Goal: Obtain resource: Download file/media

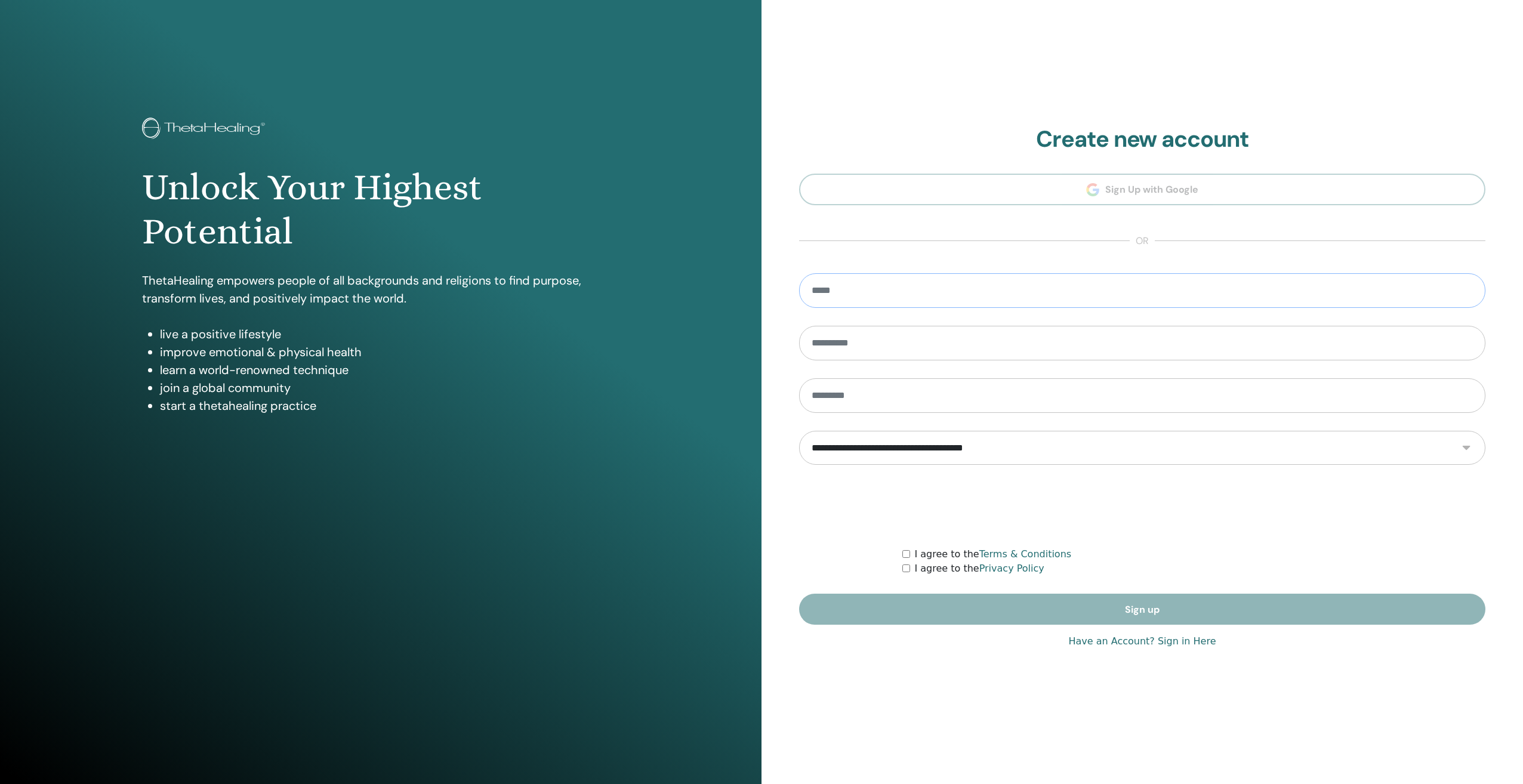
click at [925, 291] on input "email" at bounding box center [1142, 291] width 686 height 34
click at [1169, 642] on link "Have an Account? Sign in Here" at bounding box center [1142, 641] width 148 height 15
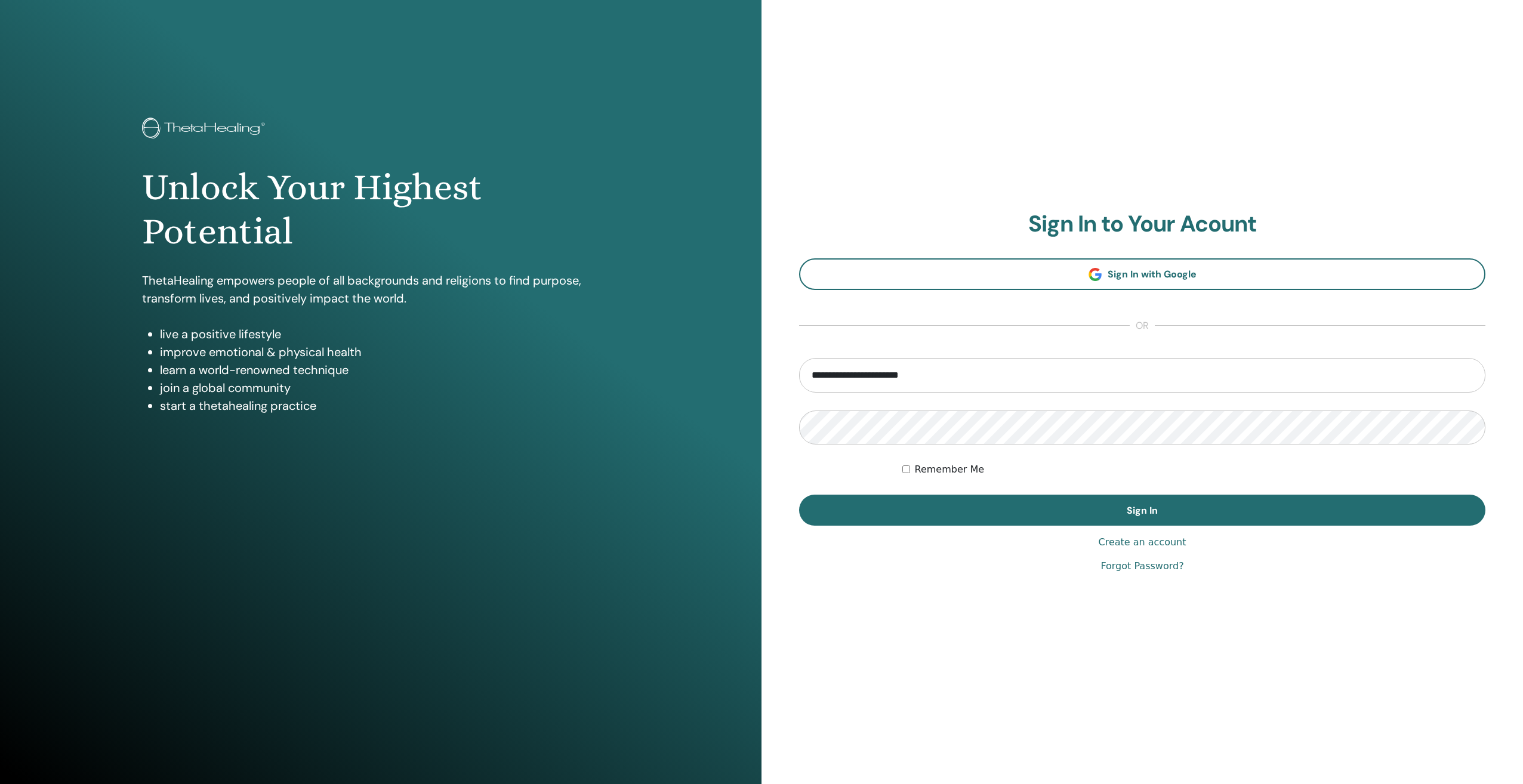
click at [910, 468] on div "Remember Me" at bounding box center [1195, 469] width 584 height 15
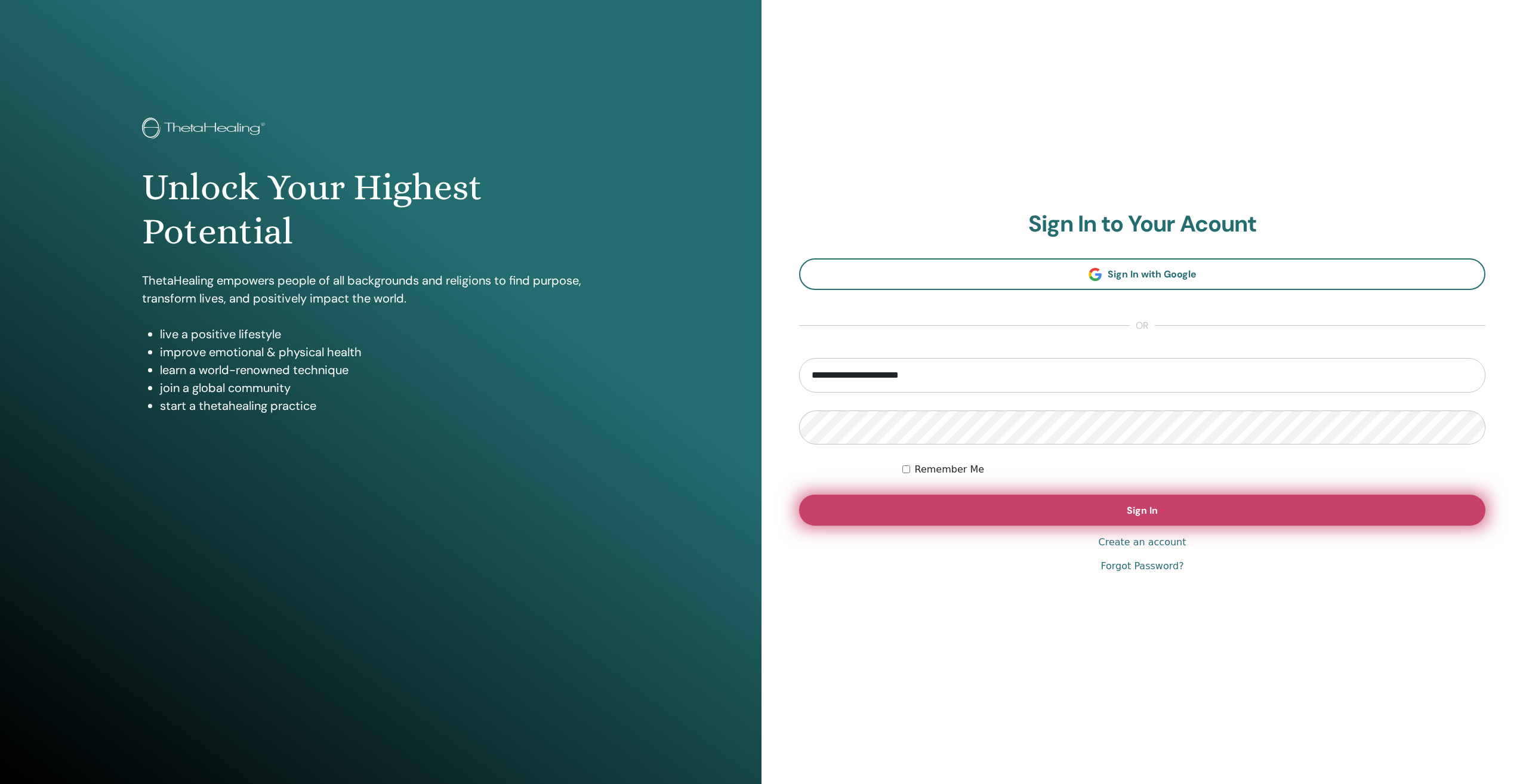
click at [987, 505] on button "Sign In" at bounding box center [1142, 510] width 686 height 31
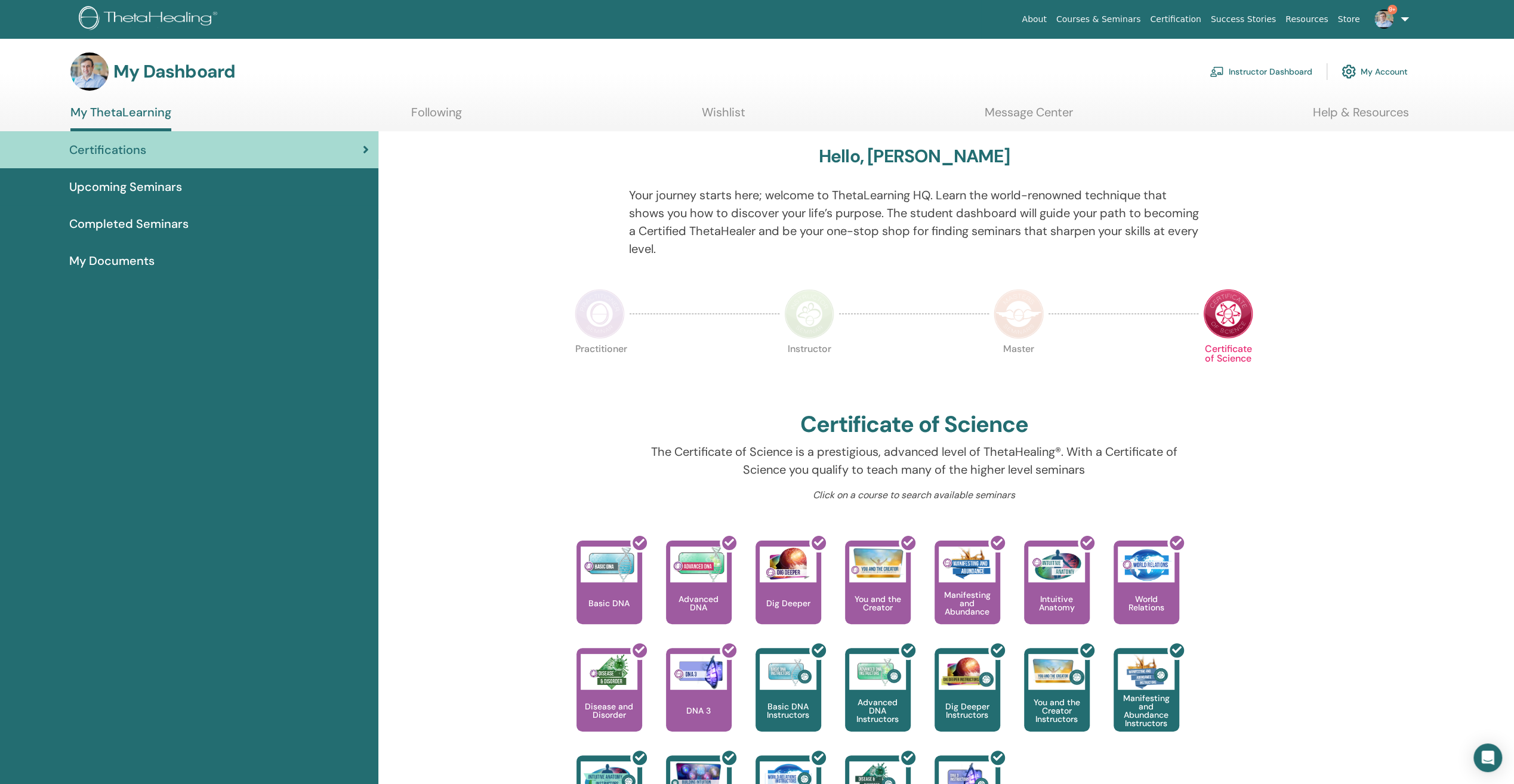
click at [1251, 74] on link "Instructor Dashboard" at bounding box center [1261, 71] width 102 height 26
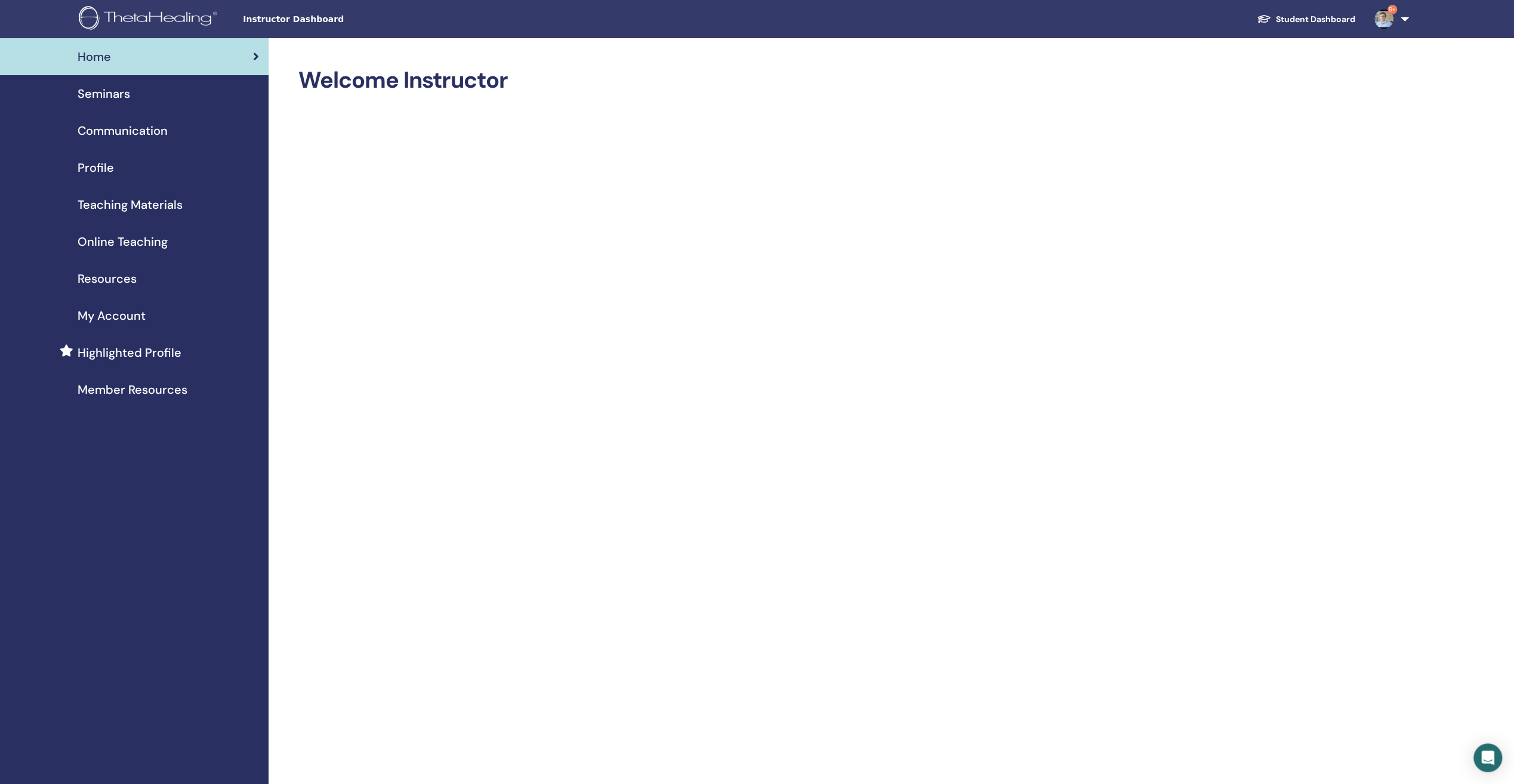
click at [129, 239] on span "Online Teaching" at bounding box center [123, 242] width 90 height 18
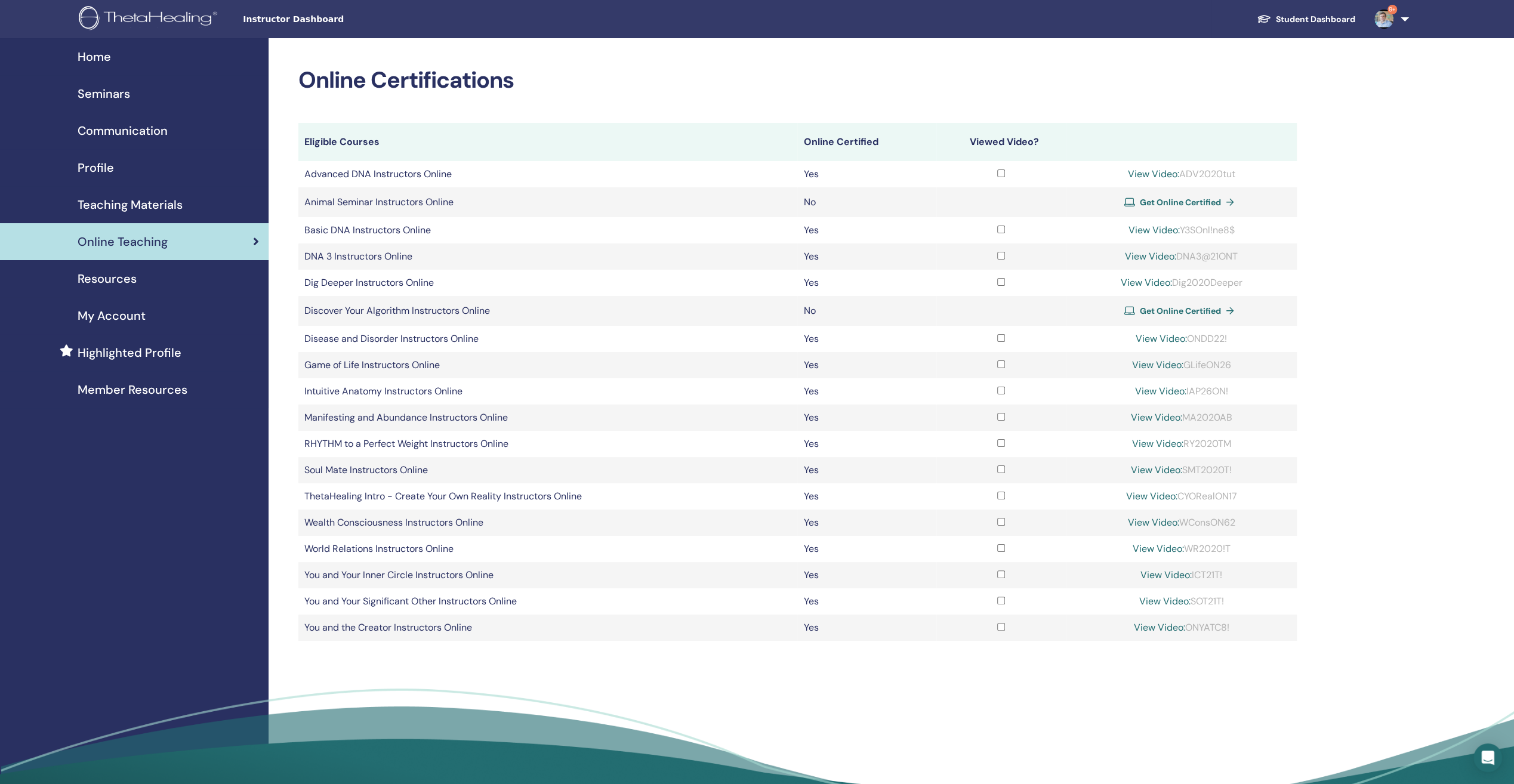
click at [110, 92] on span "Seminars" at bounding box center [104, 93] width 53 height 18
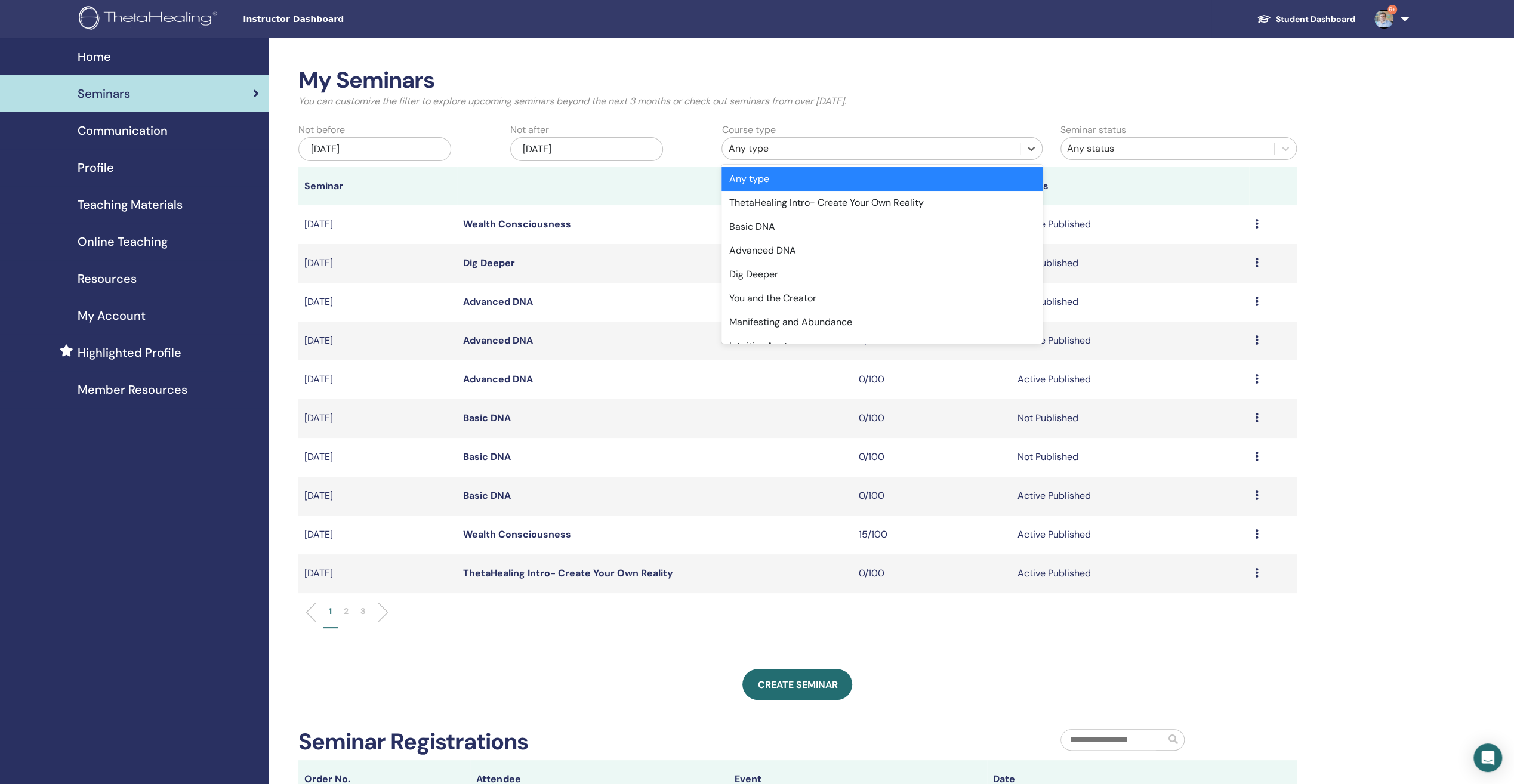
click at [896, 144] on div "Any type" at bounding box center [871, 148] width 286 height 15
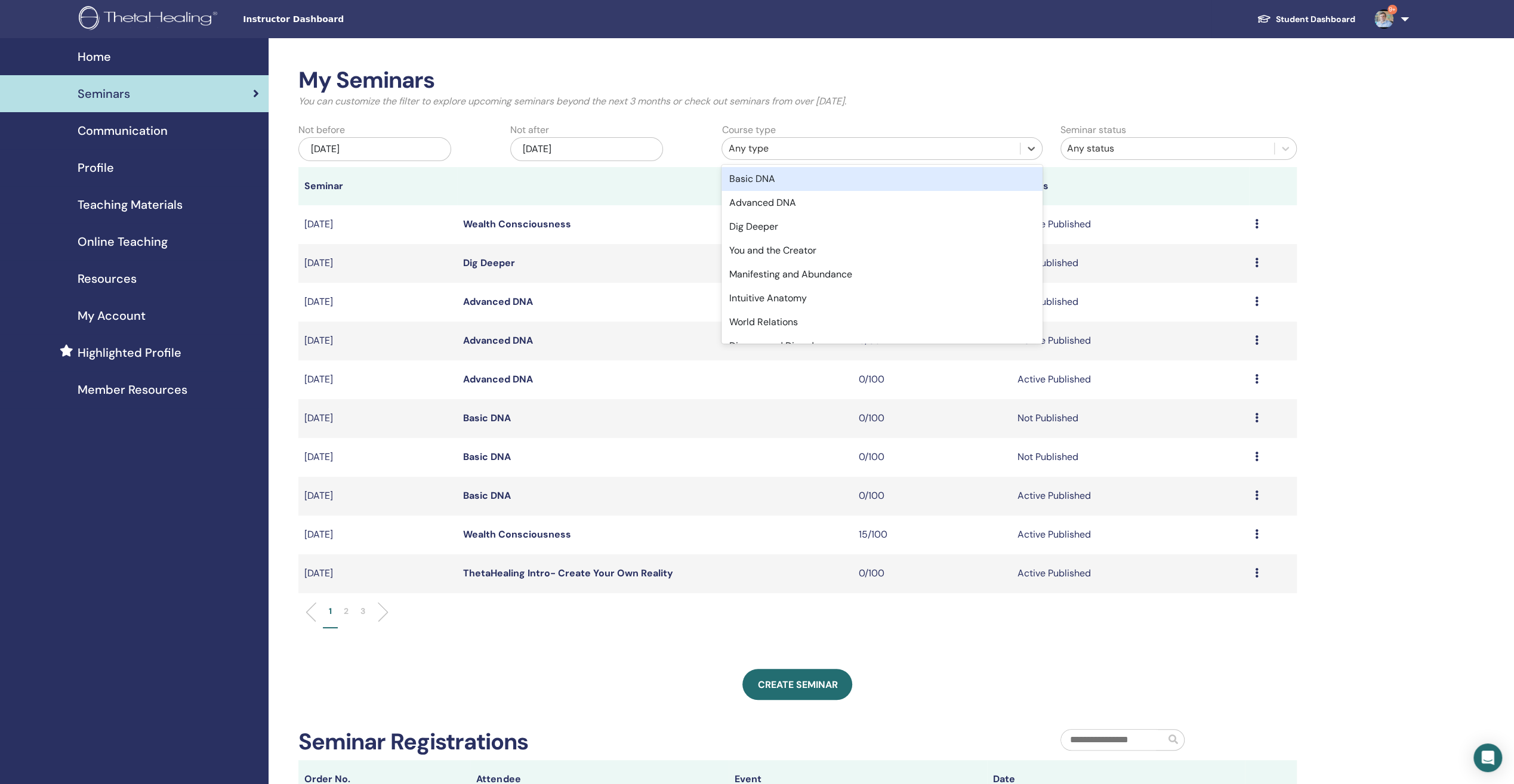
scroll to position [120, 0]
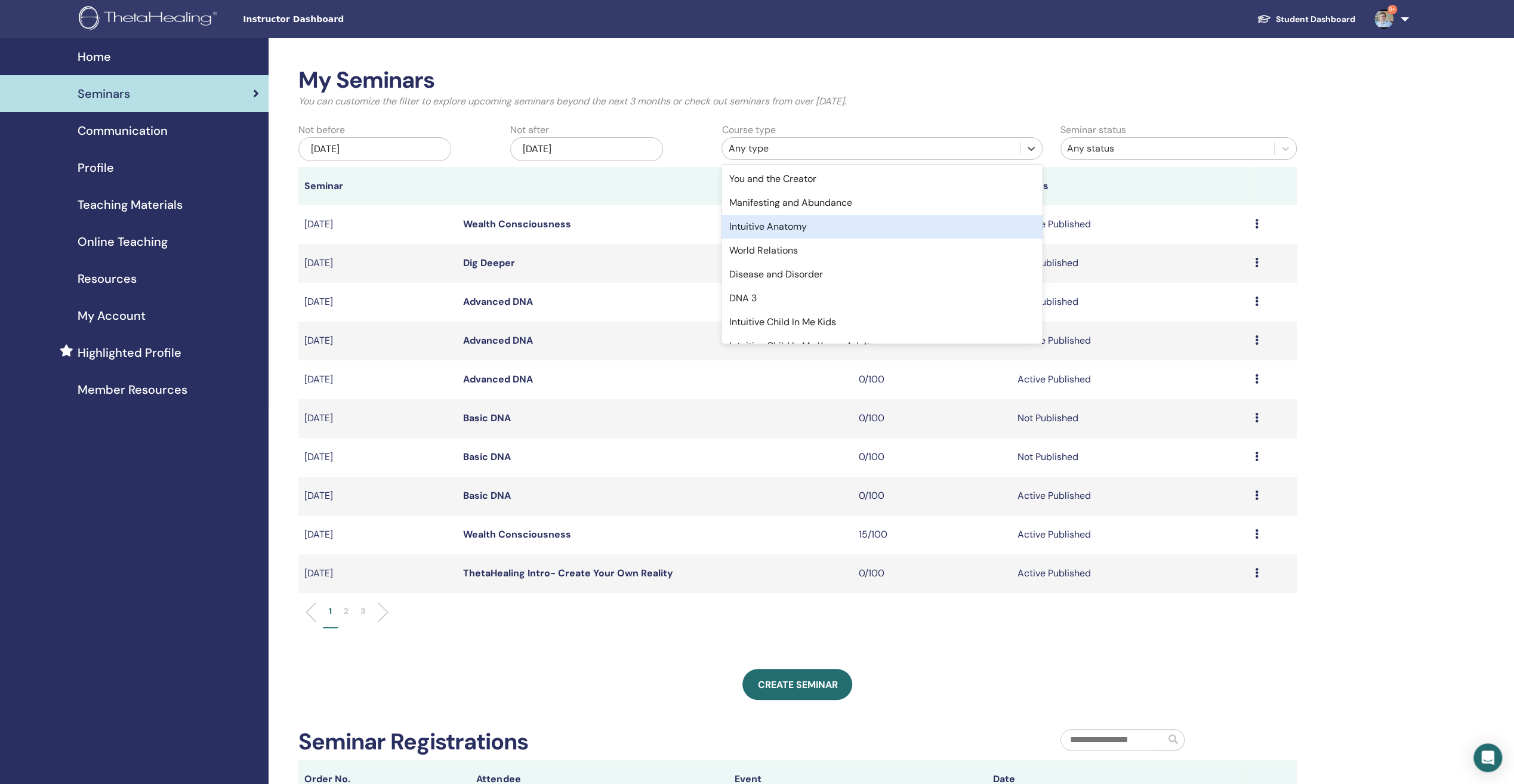
click at [863, 218] on div "Intuitive Anatomy" at bounding box center [882, 227] width 321 height 24
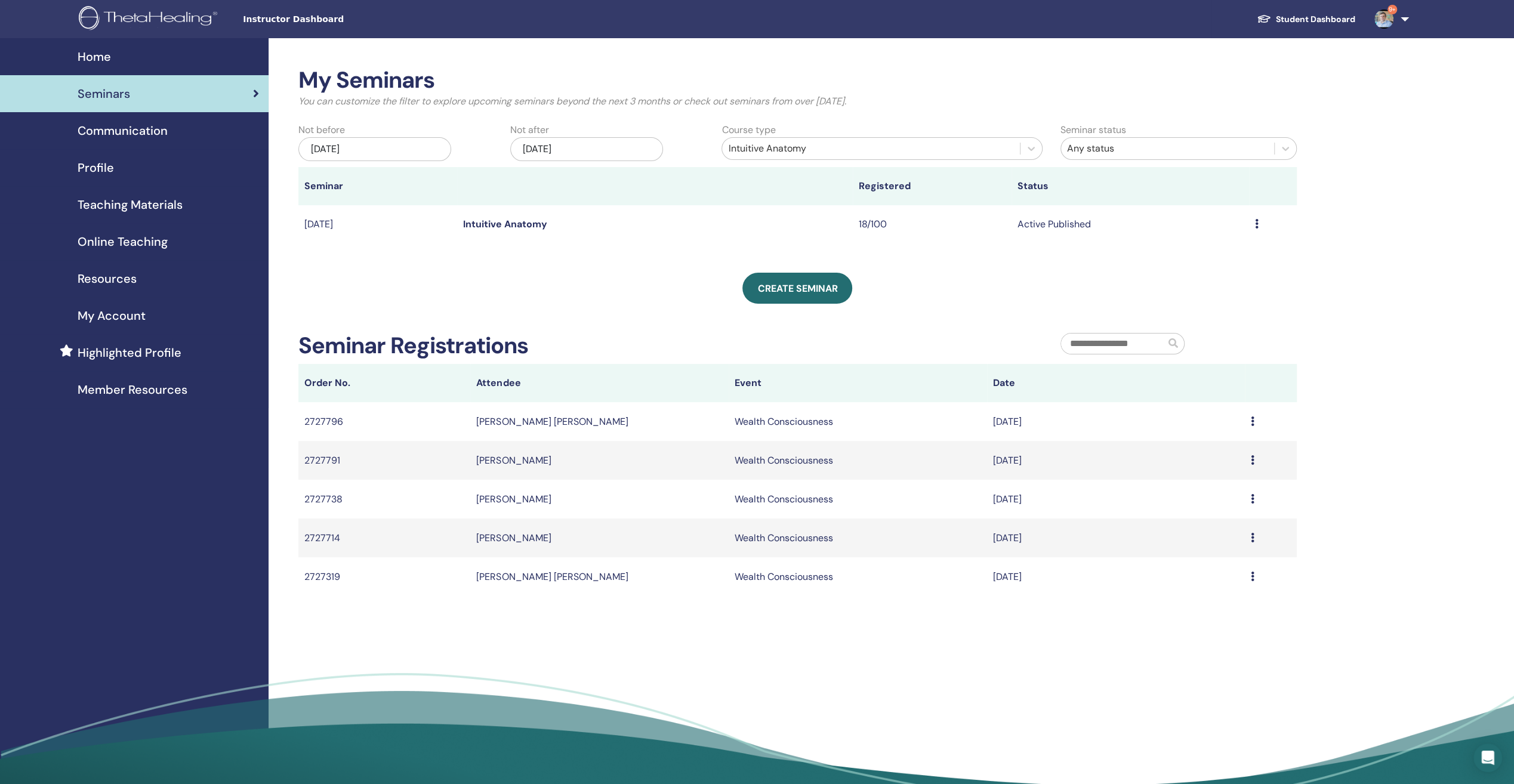
click at [1256, 224] on icon at bounding box center [1257, 223] width 4 height 10
click at [1184, 230] on link "Preview" at bounding box center [1175, 233] width 34 height 13
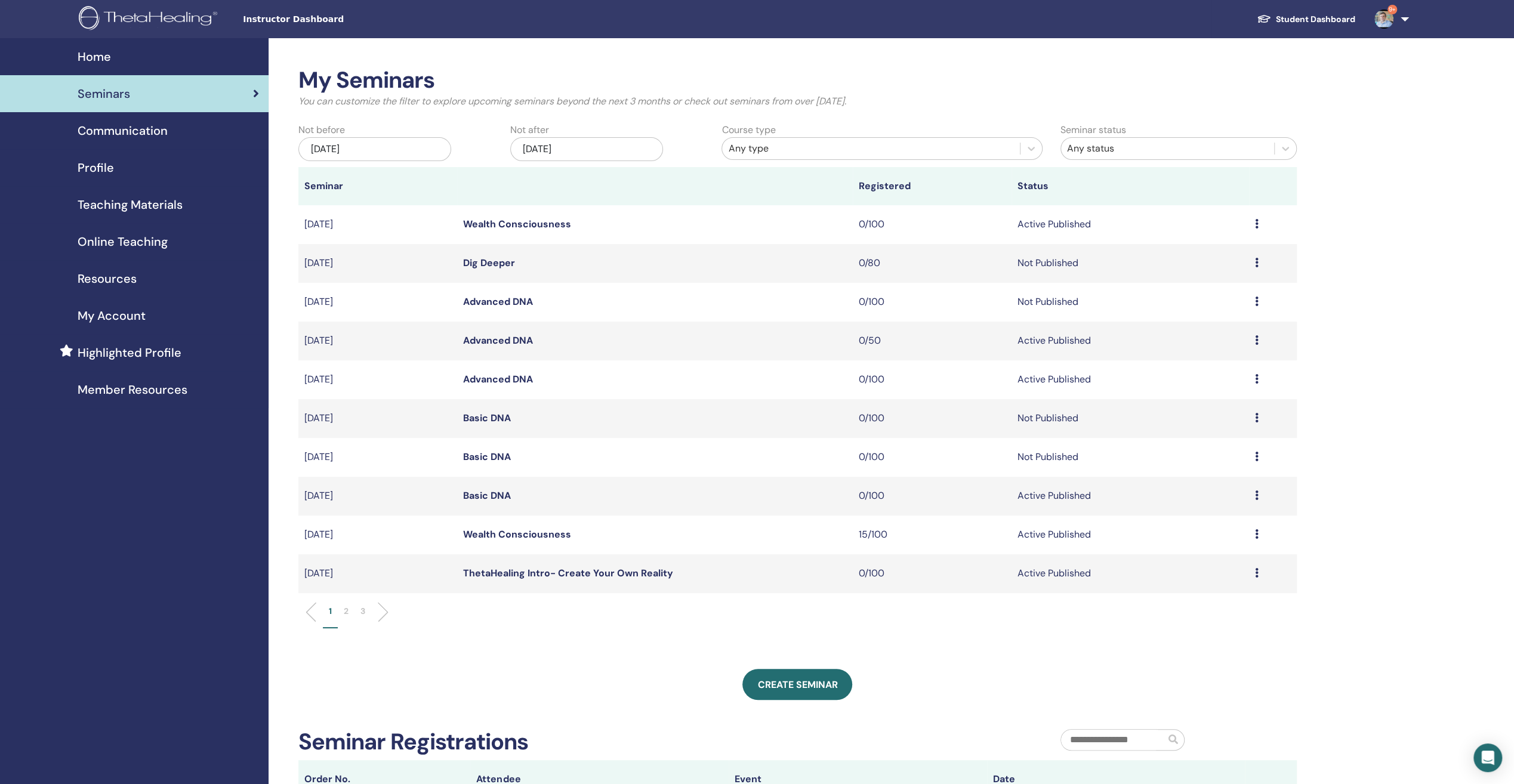
click at [839, 143] on div "Any type" at bounding box center [871, 148] width 286 height 15
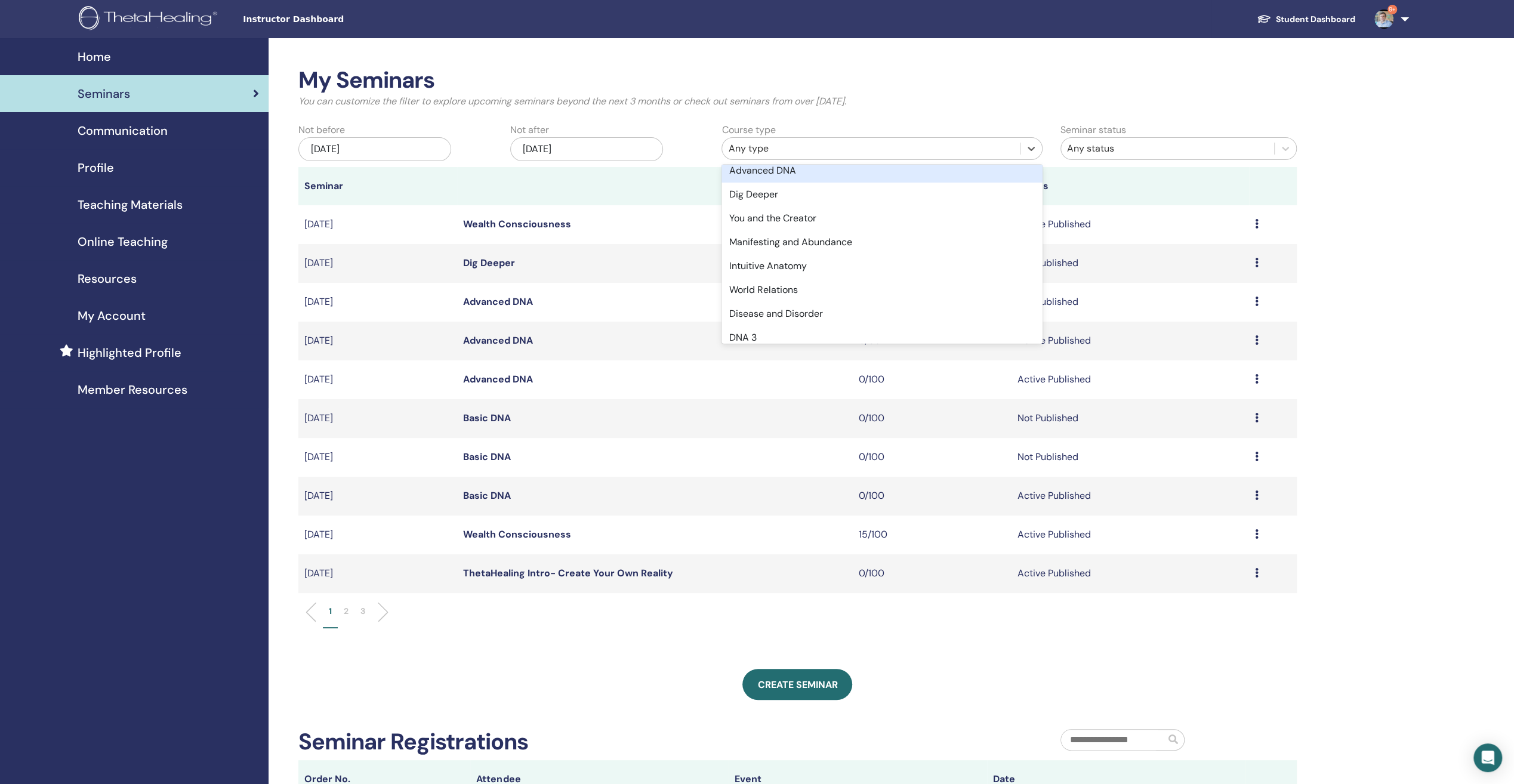
scroll to position [120, 0]
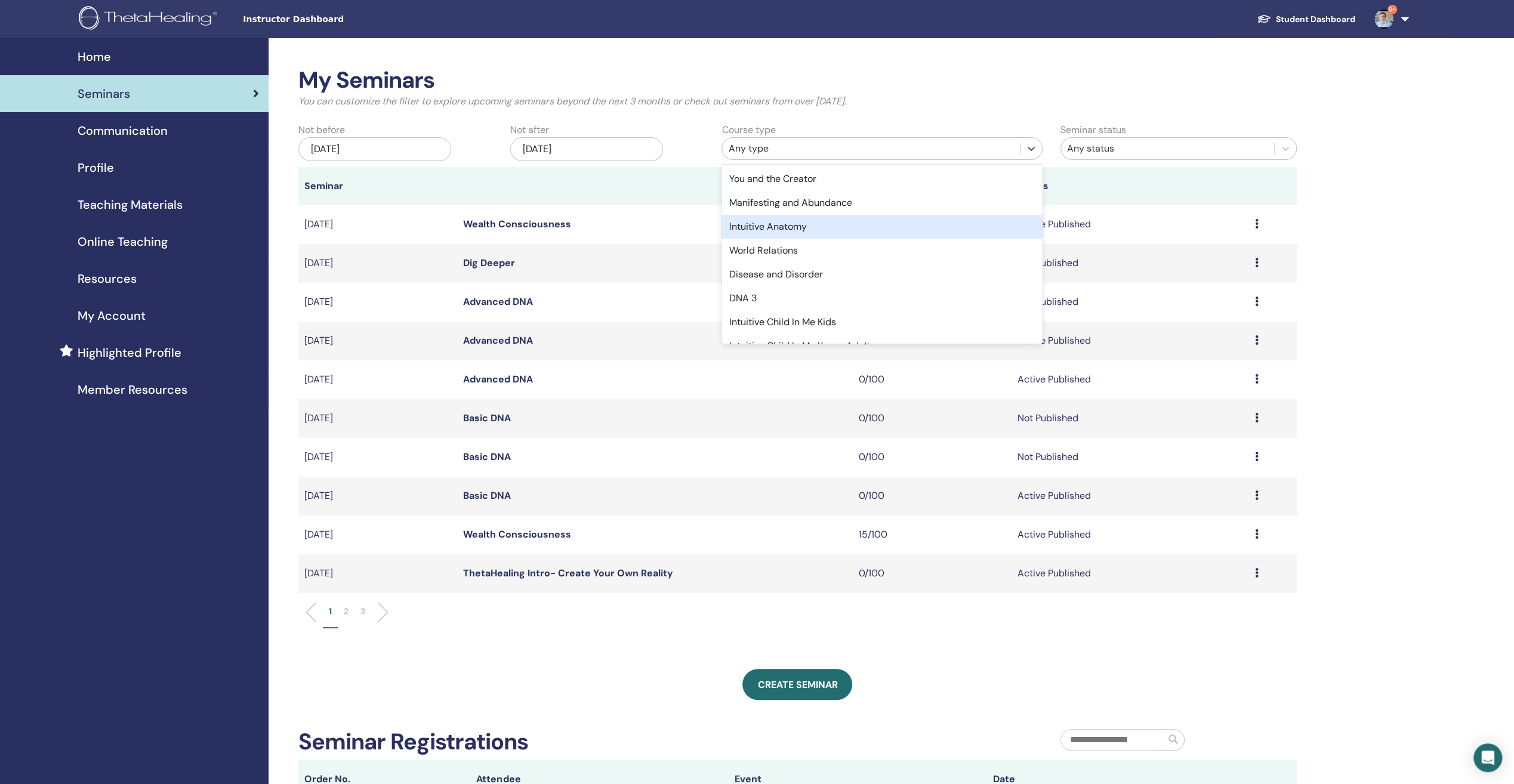
click at [810, 226] on div "Intuitive Anatomy" at bounding box center [882, 227] width 321 height 24
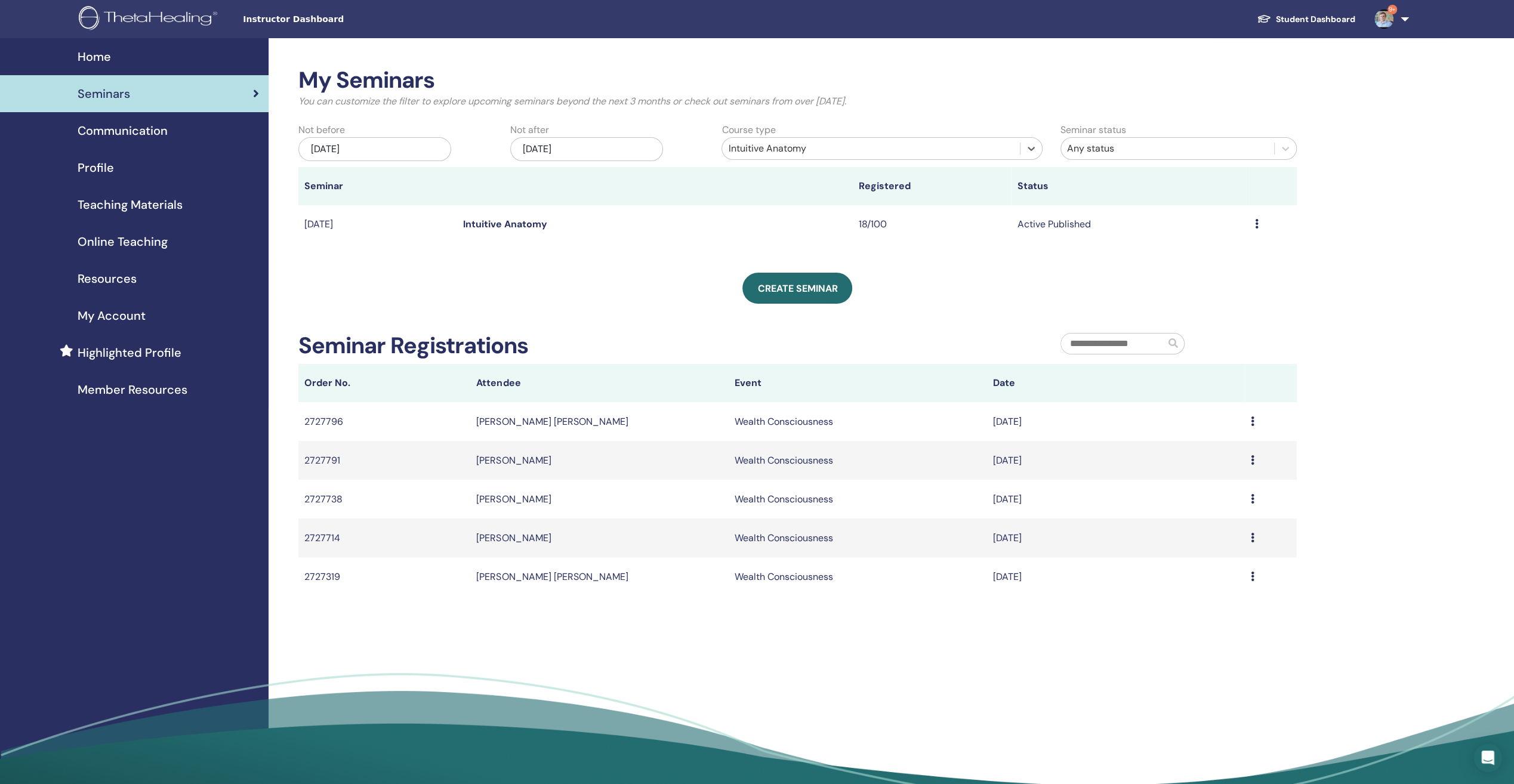
click at [506, 221] on link "Intuitive Anatomy" at bounding box center [505, 224] width 84 height 13
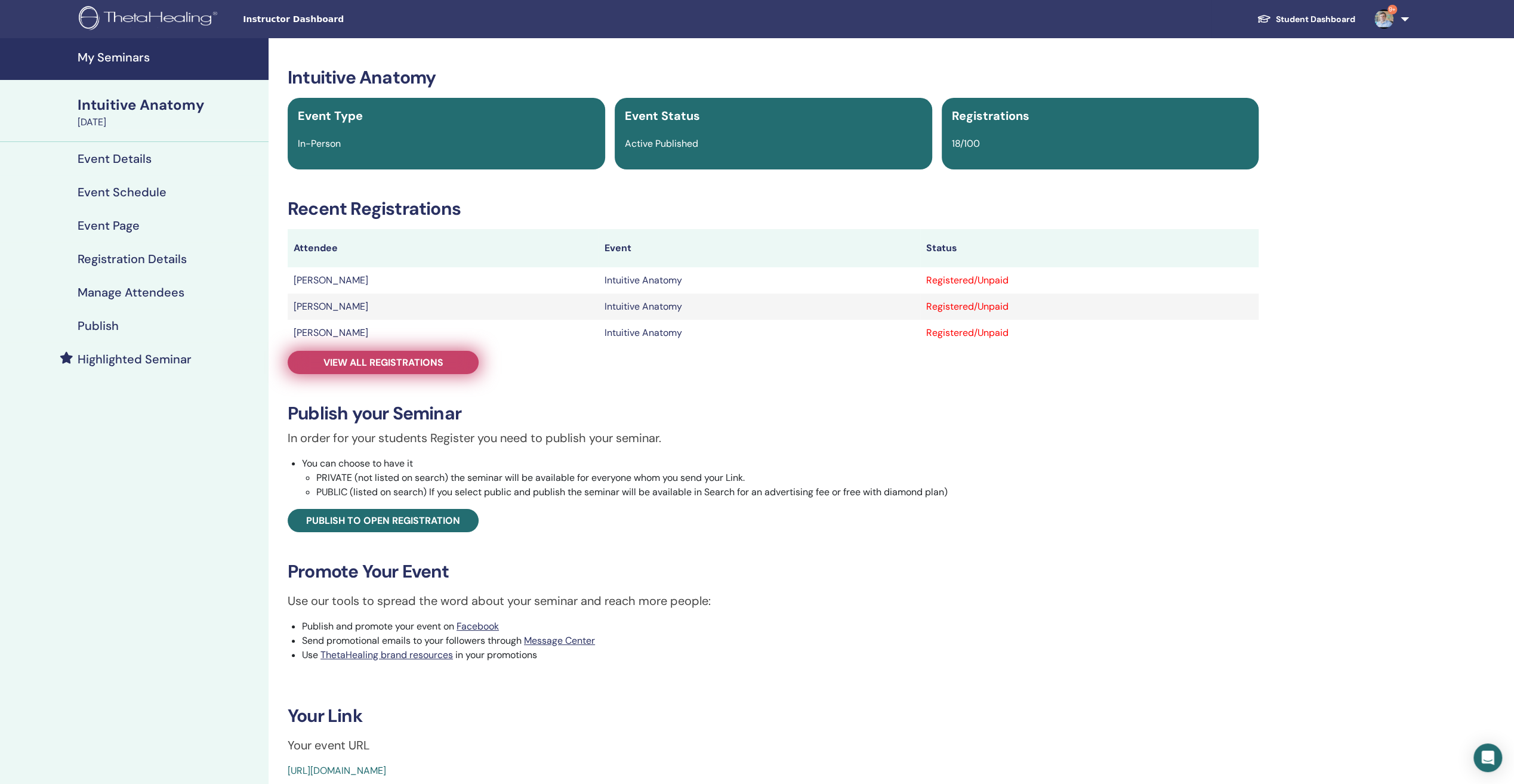
click at [424, 359] on span "View all registrations" at bounding box center [383, 362] width 120 height 13
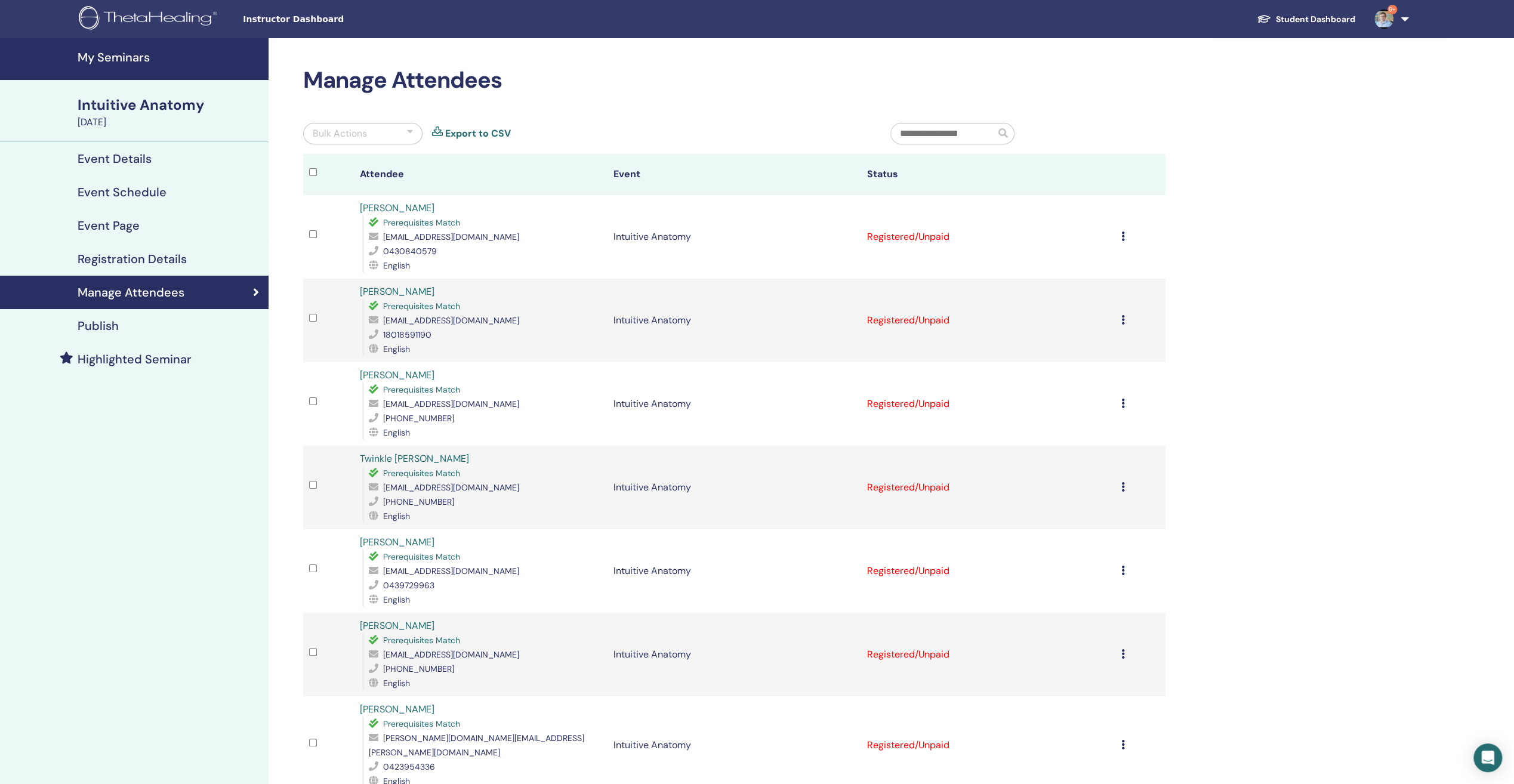
click at [1123, 235] on icon at bounding box center [1123, 236] width 4 height 10
click at [1068, 355] on link "Download Certificate" at bounding box center [1062, 359] width 92 height 13
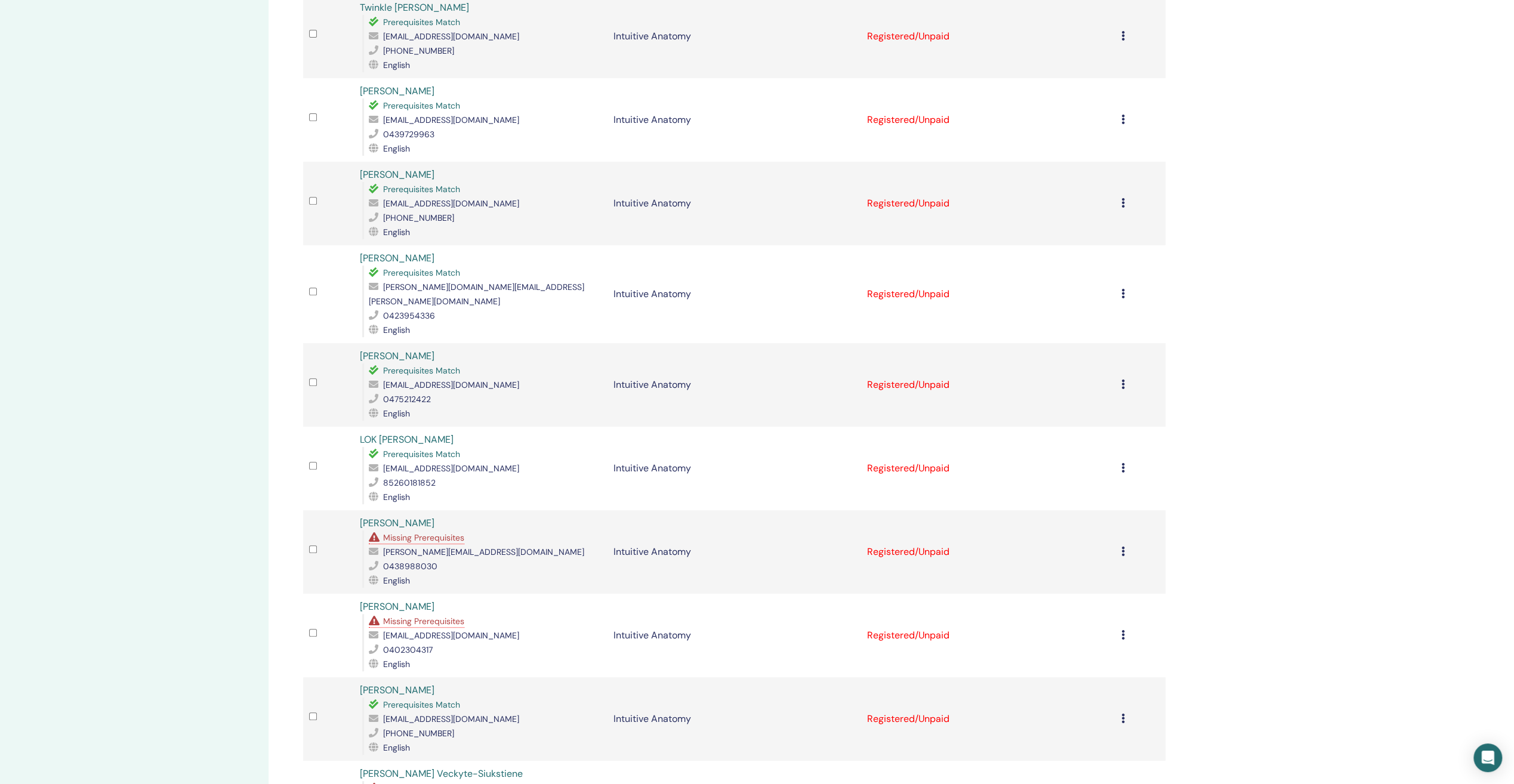
scroll to position [478, 0]
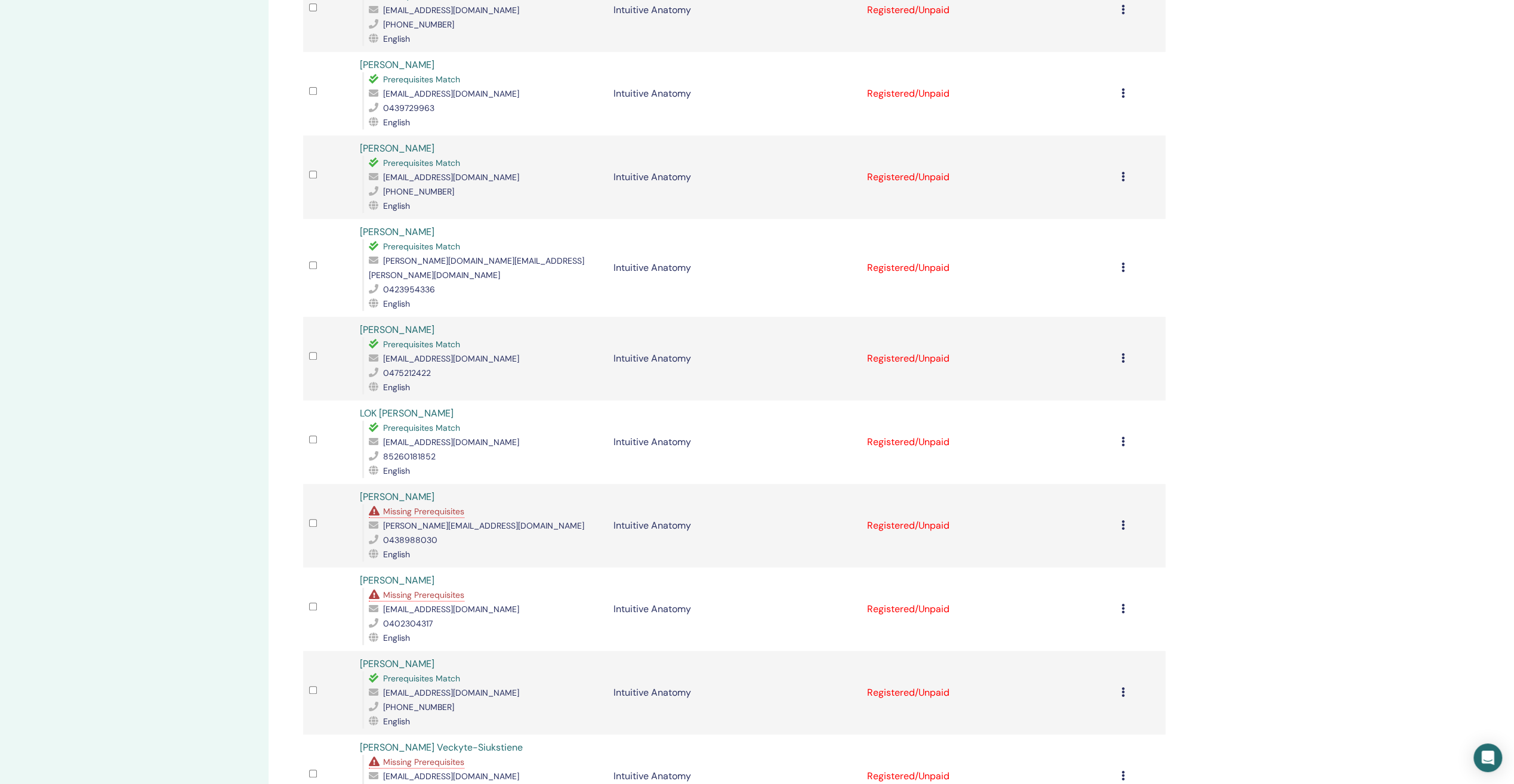
click at [1122, 263] on icon at bounding box center [1123, 267] width 4 height 10
click at [1065, 379] on link "Download Certificate" at bounding box center [1061, 382] width 92 height 13
click at [1122, 353] on icon at bounding box center [1123, 357] width 4 height 10
click at [1068, 469] on link "Download Certificate" at bounding box center [1062, 469] width 92 height 13
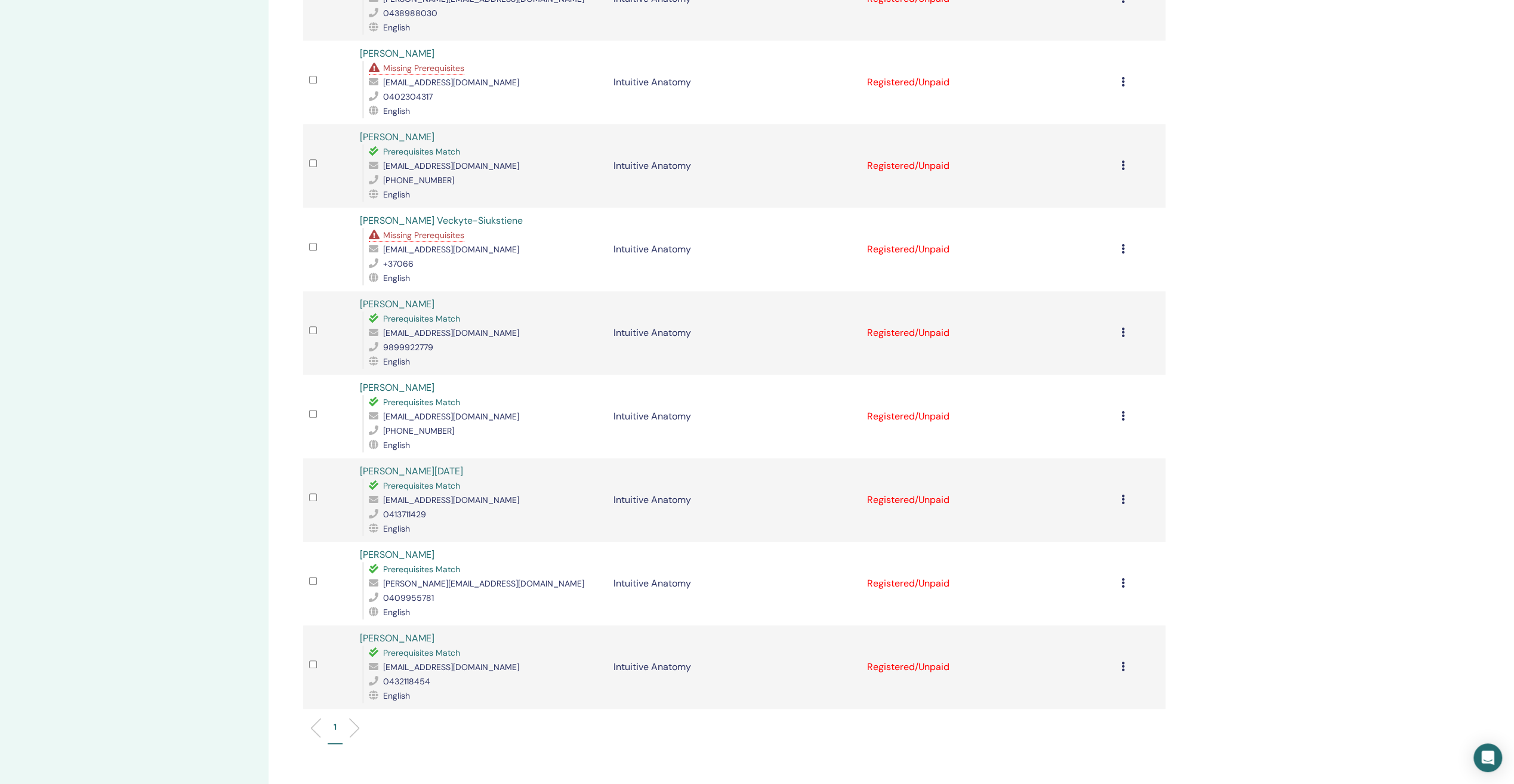
scroll to position [1014, 0]
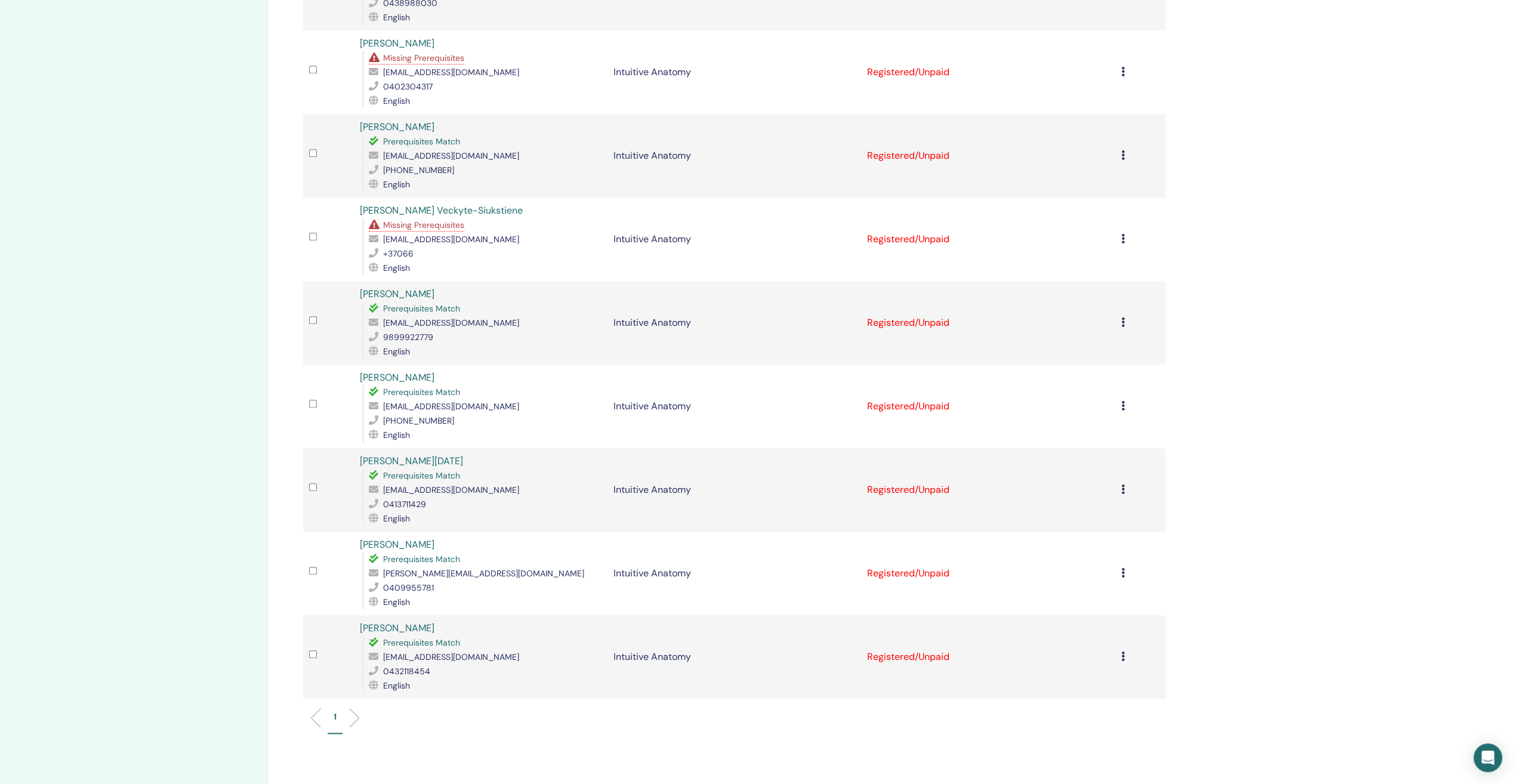
click at [352, 708] on li at bounding box center [350, 718] width 20 height 20
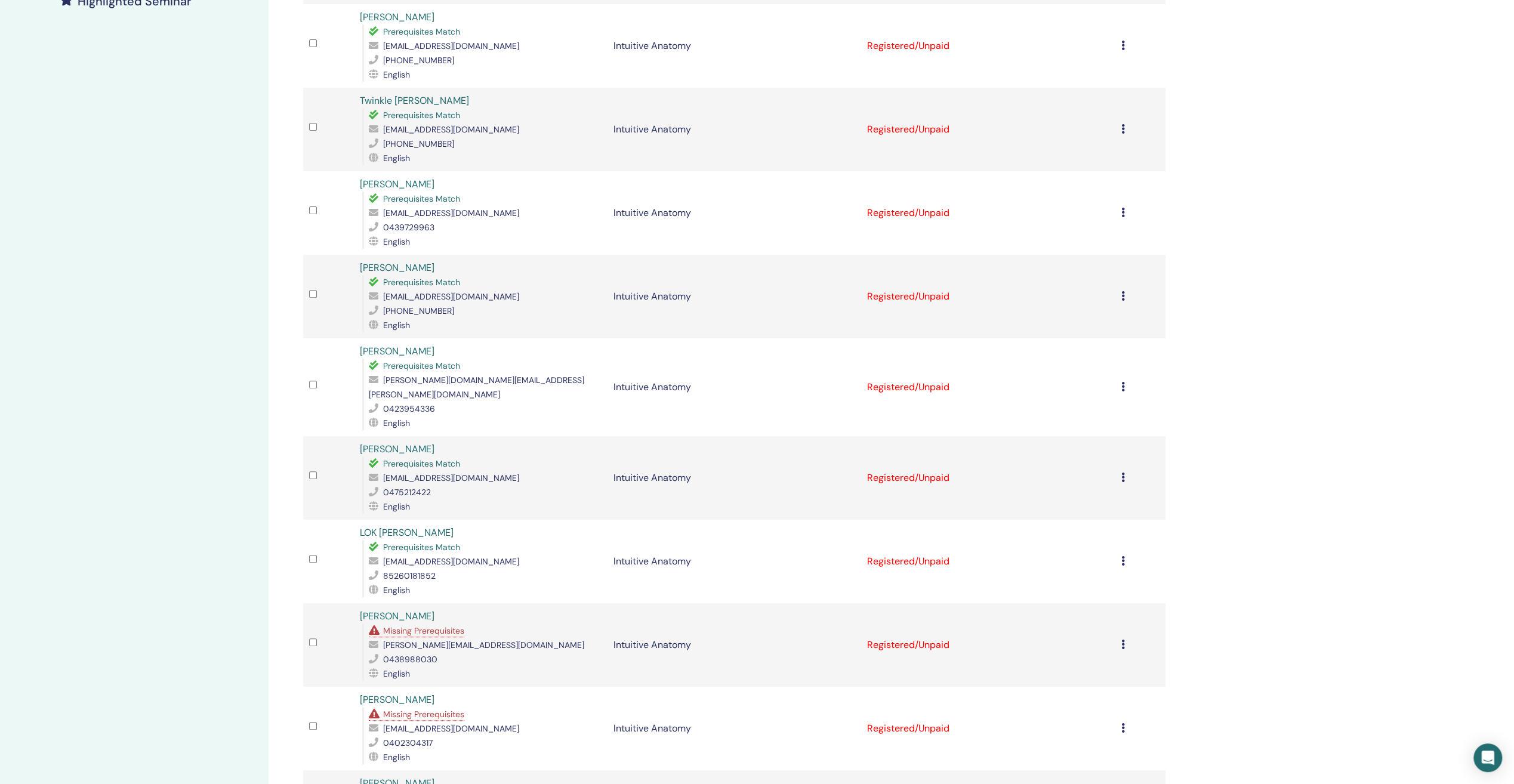
scroll to position [0, 0]
